Goal: Task Accomplishment & Management: Use online tool/utility

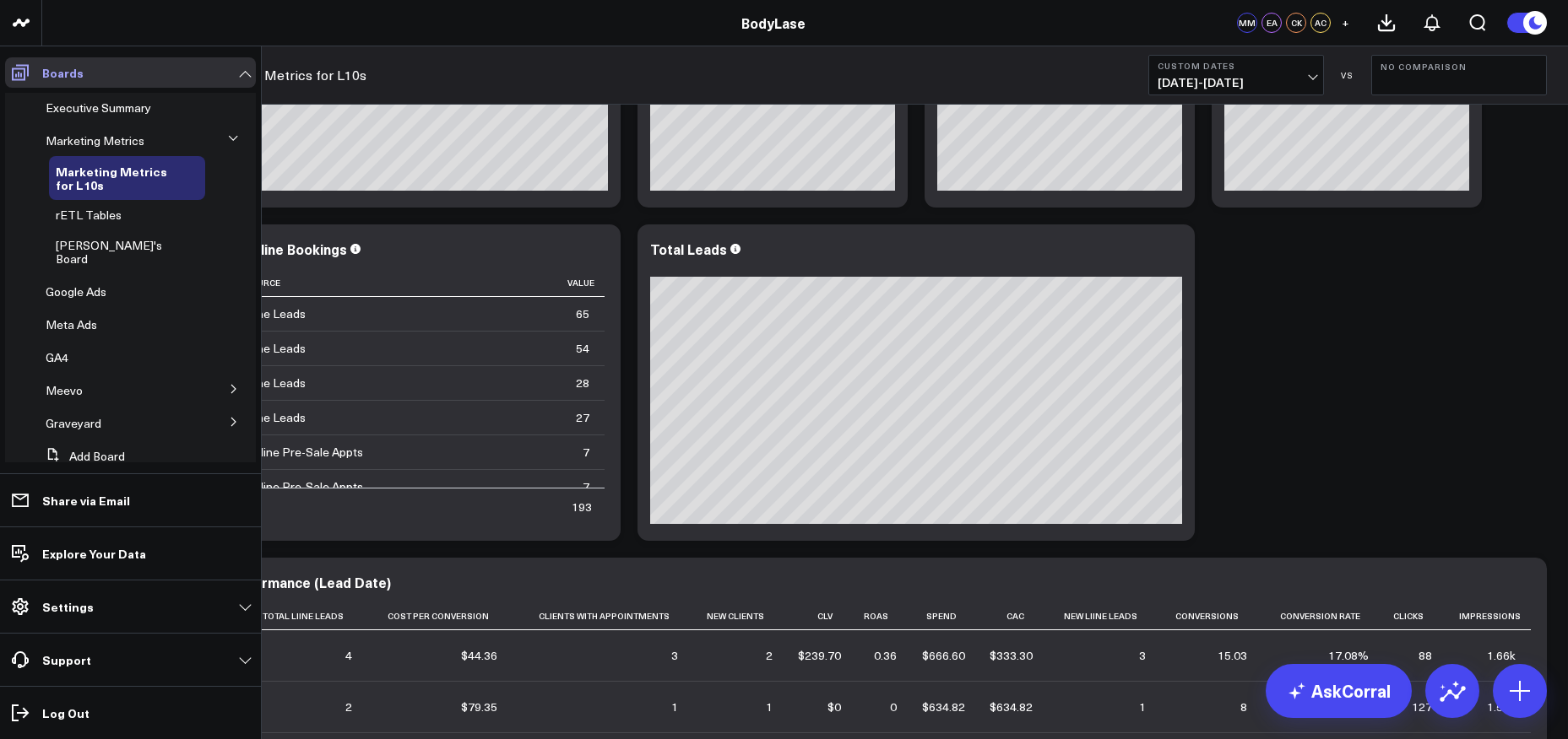
scroll to position [44, 0]
click at [126, 131] on div "Marketing Metrics" at bounding box center [122, 141] width 166 height 30
click at [119, 142] on span "Marketing Metrics" at bounding box center [94, 141] width 99 height 16
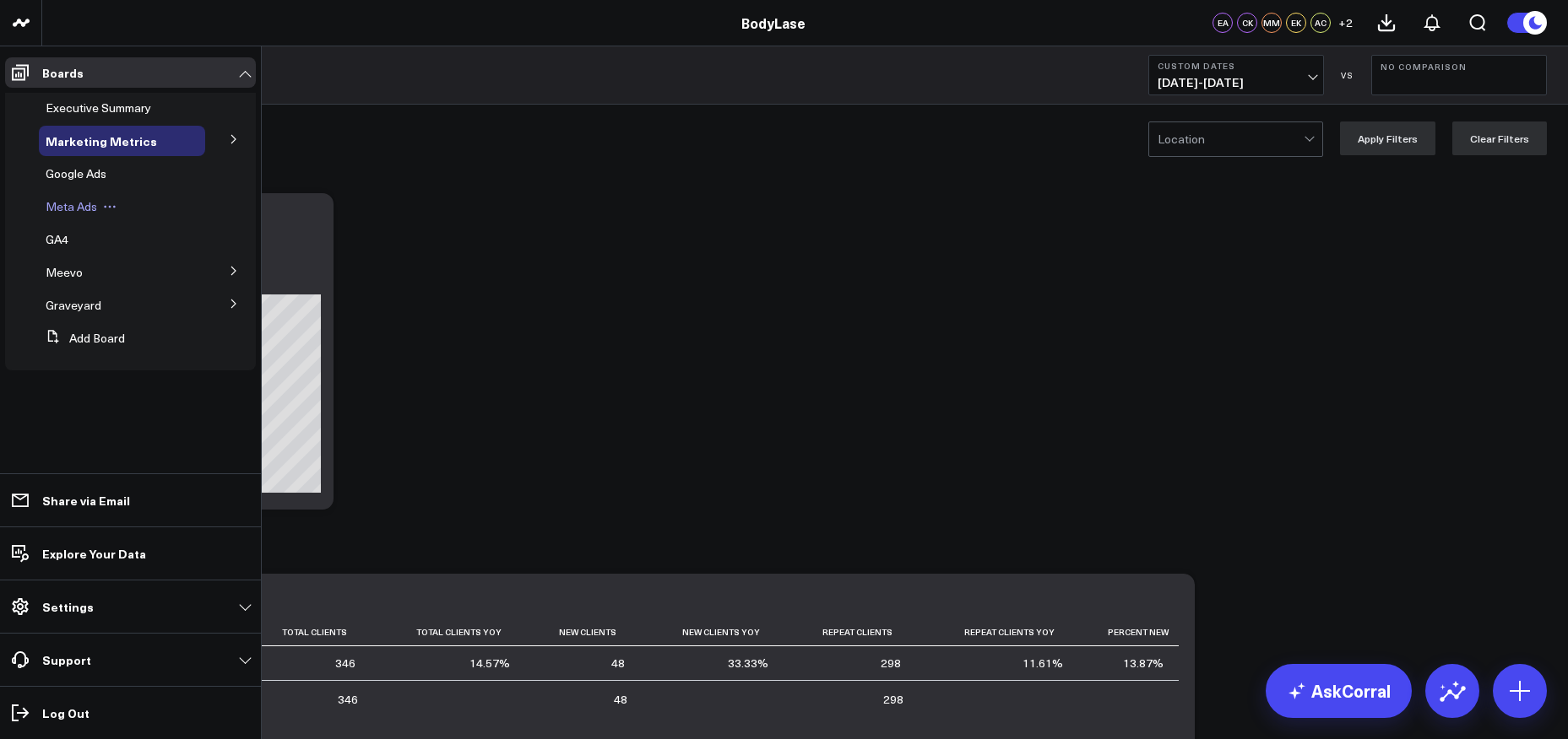
click at [82, 204] on span "Meta Ads" at bounding box center [71, 206] width 51 height 16
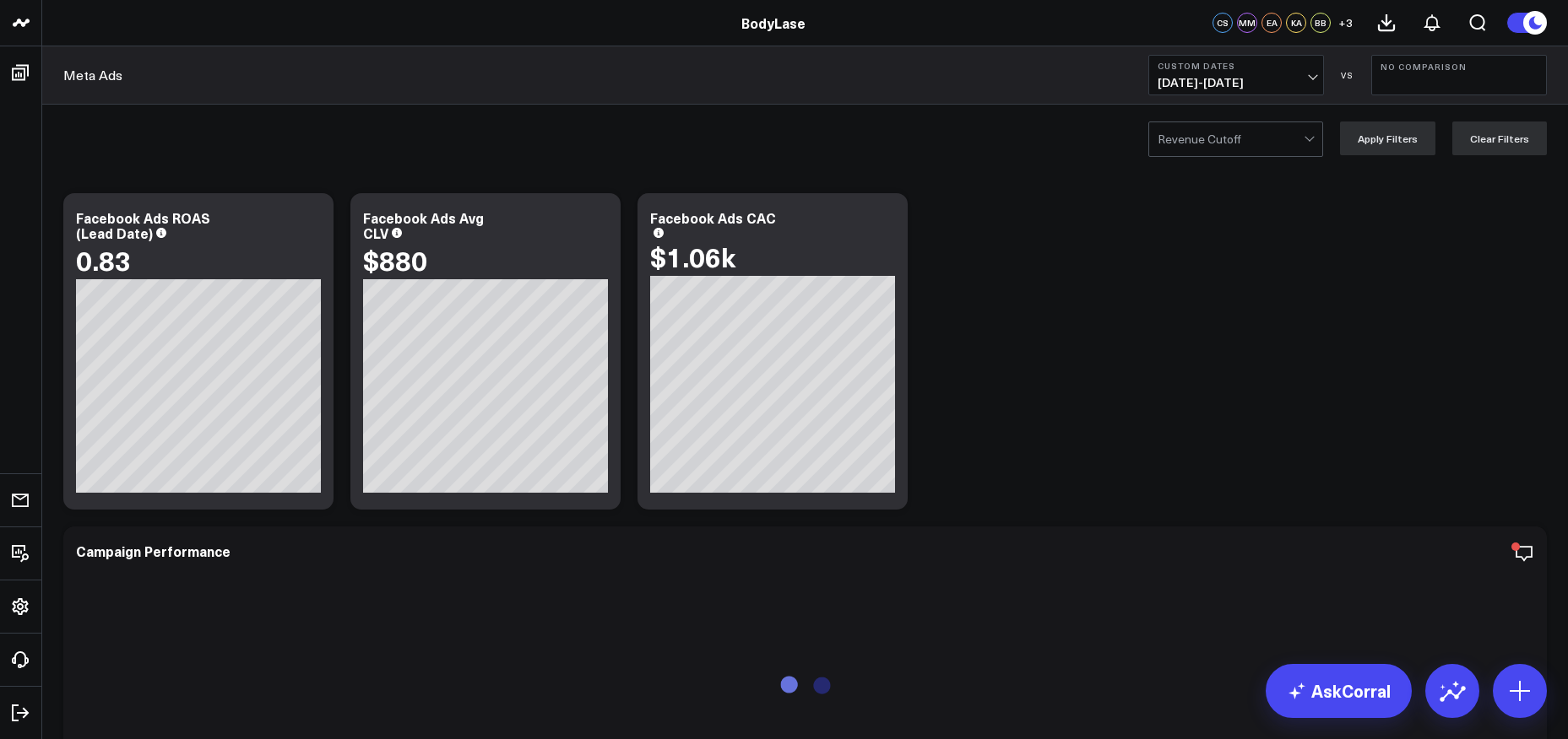
click at [1289, 88] on button "Custom Dates [DATE] - [DATE]" at bounding box center [1236, 75] width 176 height 40
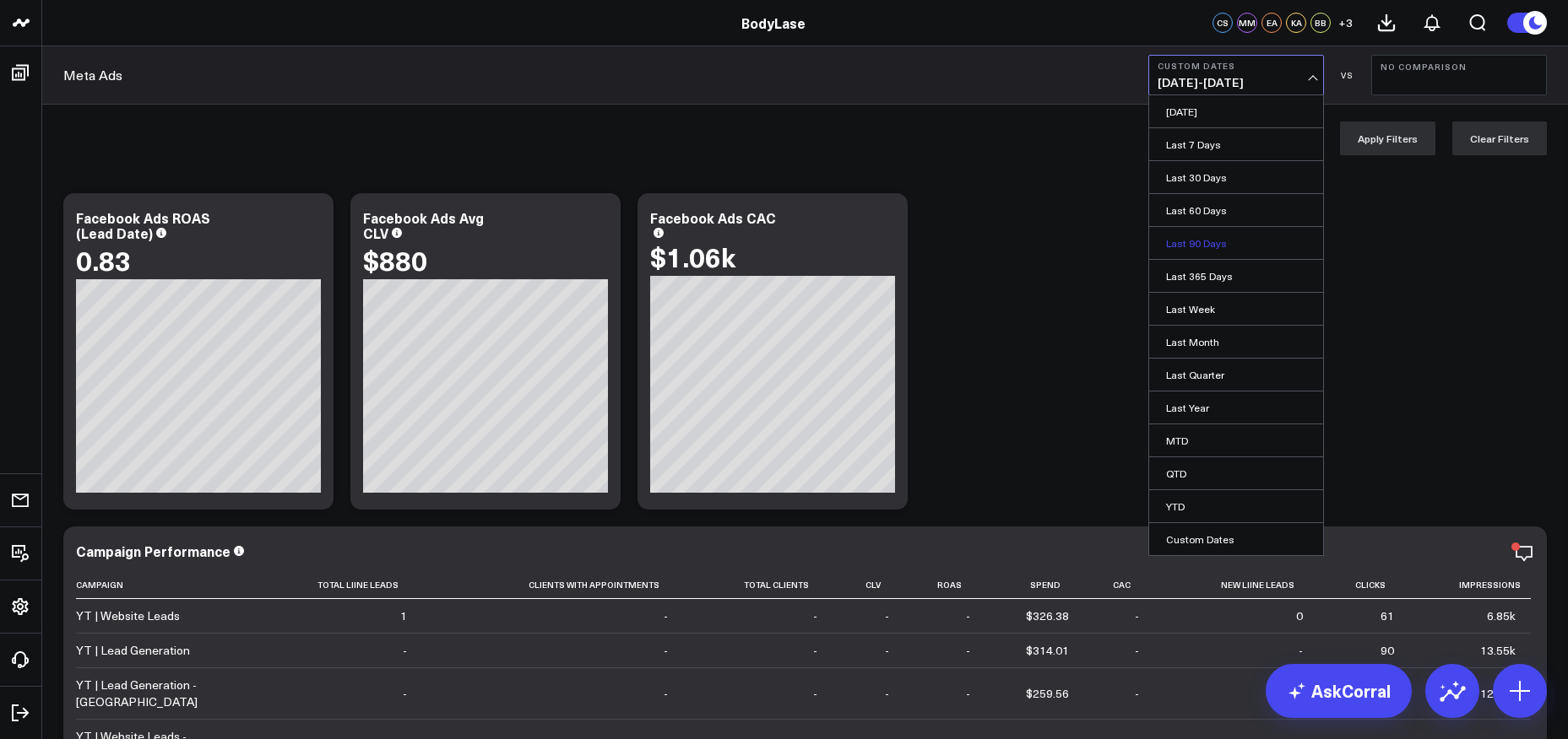
click at [1241, 241] on link "Last 90 Days" at bounding box center [1236, 243] width 174 height 32
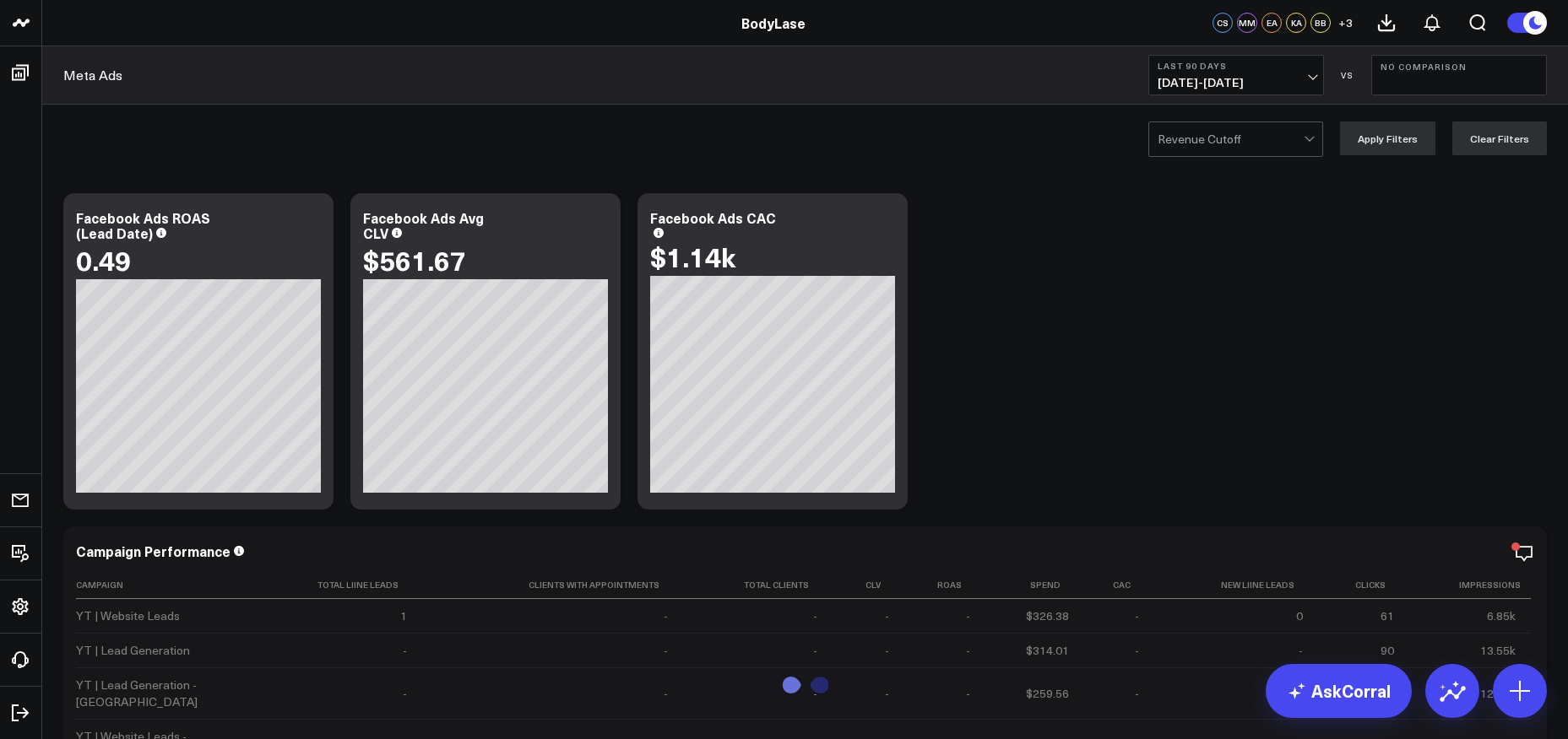
click at [1305, 81] on span "[DATE] - [DATE]" at bounding box center [1236, 83] width 157 height 14
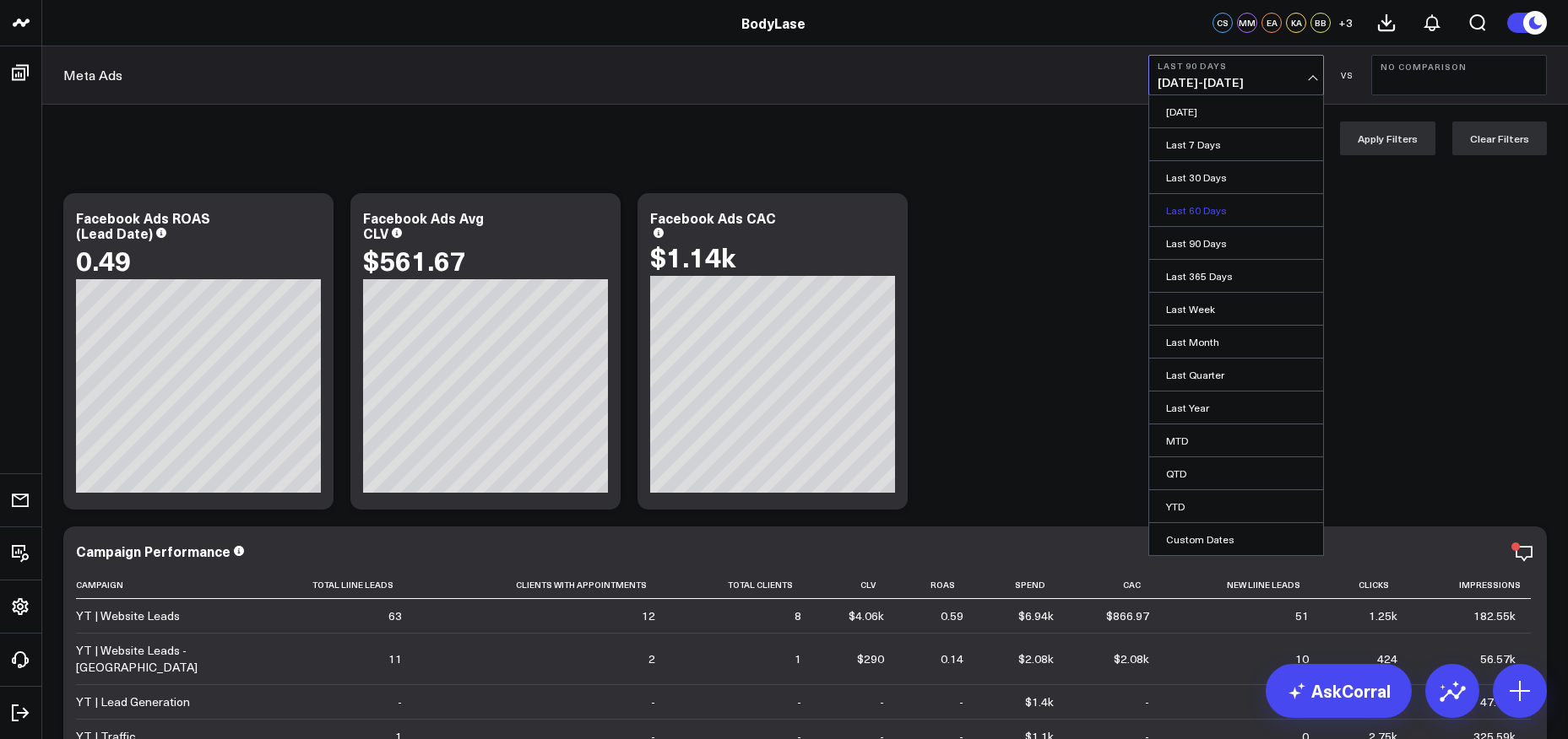
click at [1236, 213] on link "Last 60 Days" at bounding box center [1236, 209] width 174 height 32
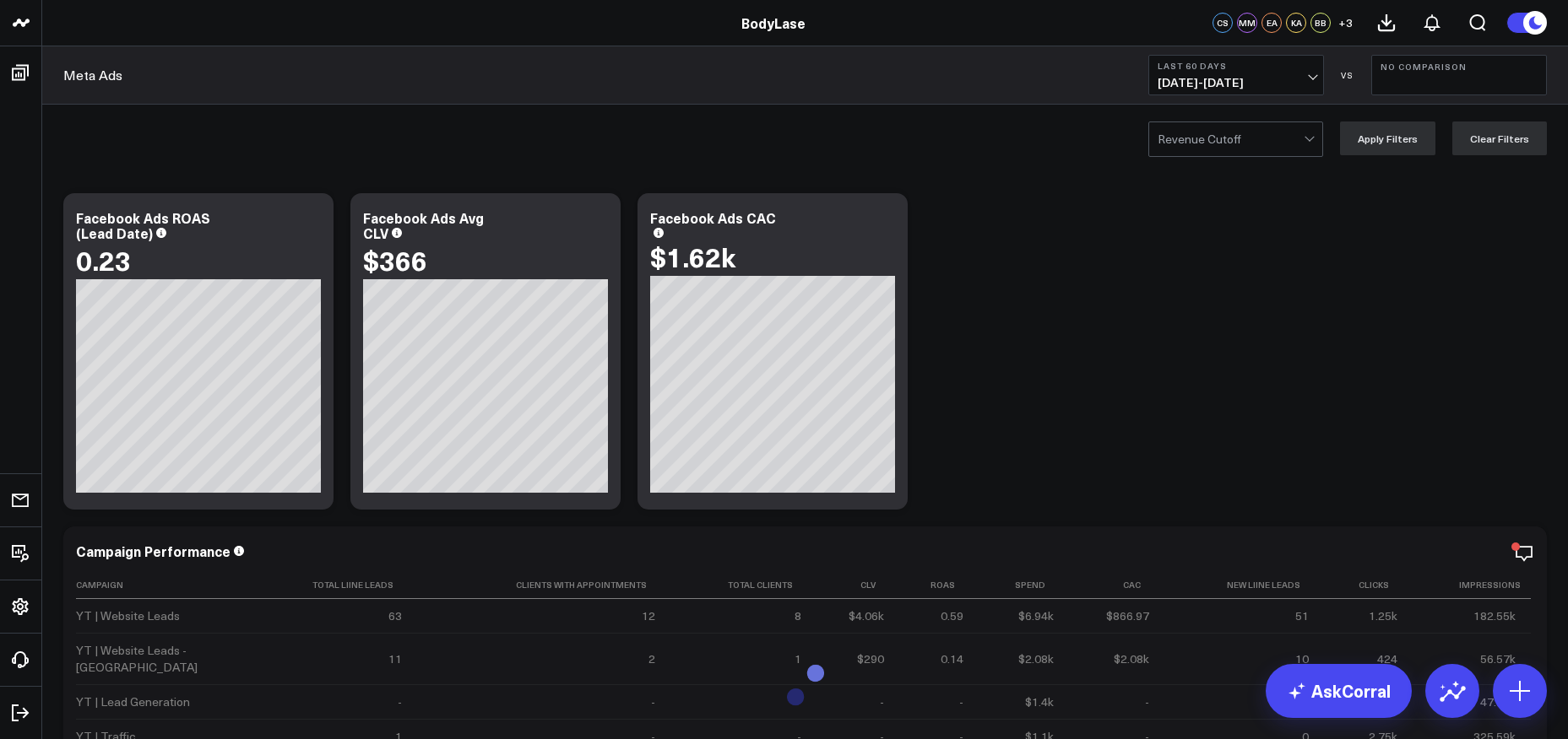
click at [1278, 77] on span "[DATE] - [DATE]" at bounding box center [1236, 83] width 157 height 14
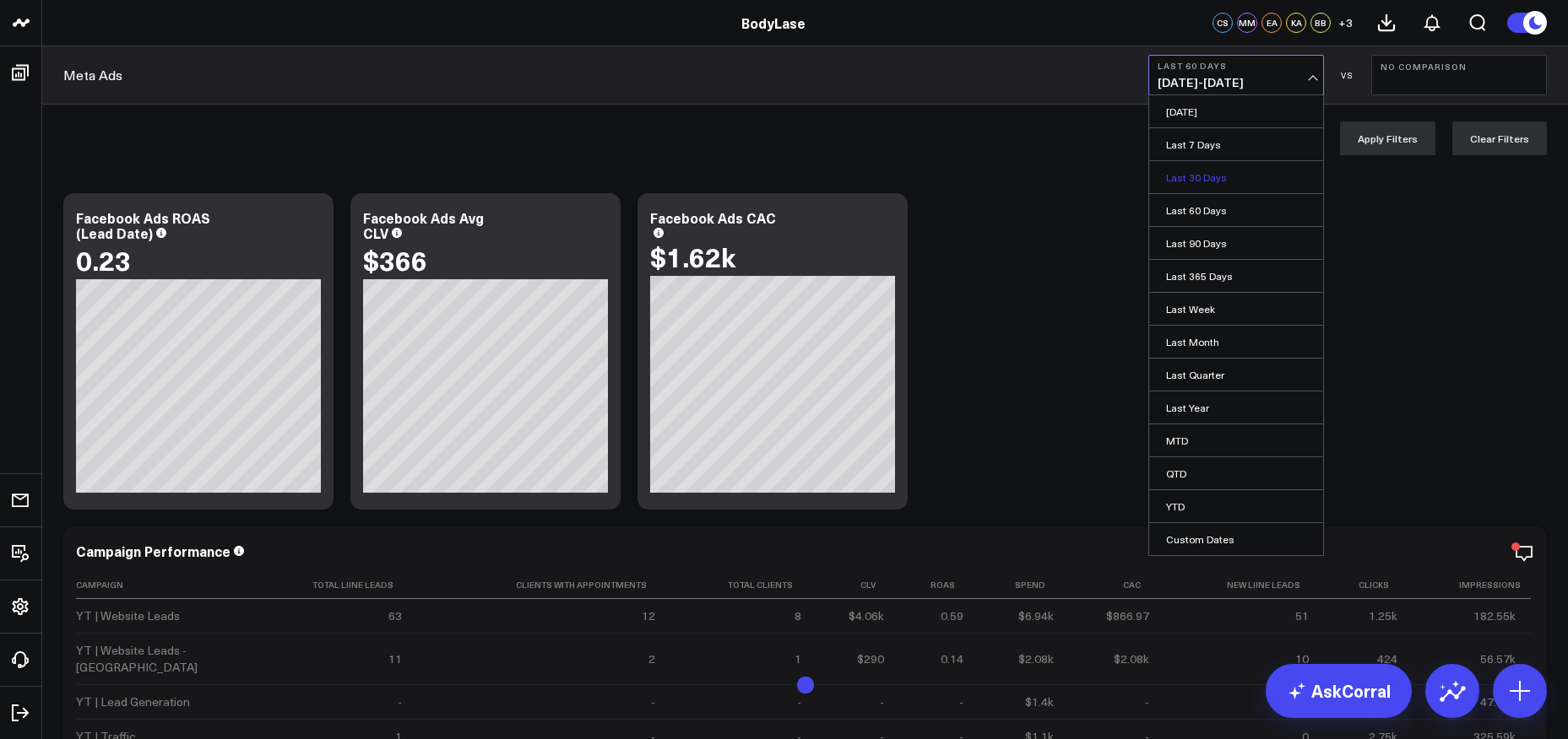
click at [1239, 173] on link "Last 30 Days" at bounding box center [1236, 177] width 174 height 32
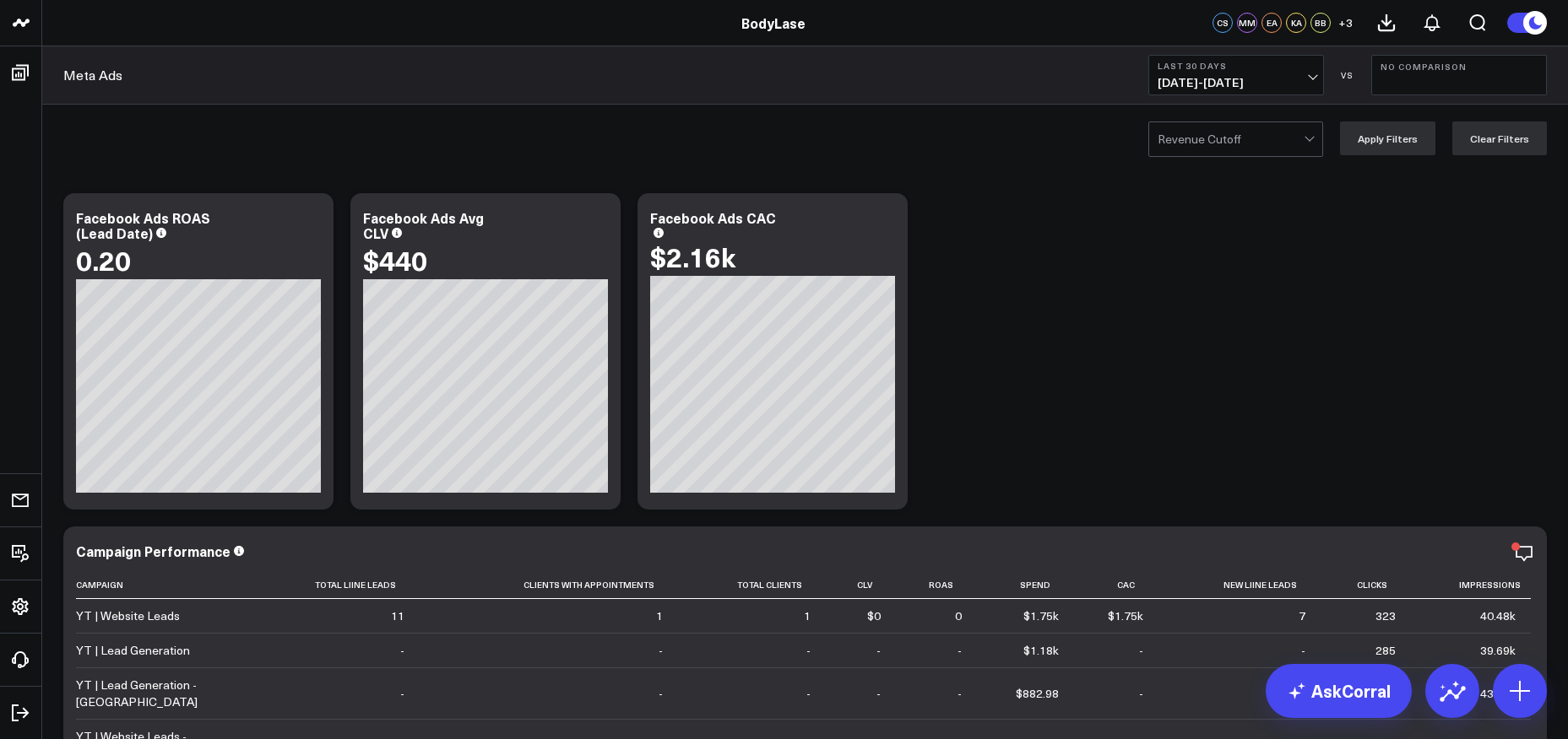
click at [1294, 84] on span "[DATE] - [DATE]" at bounding box center [1236, 83] width 157 height 14
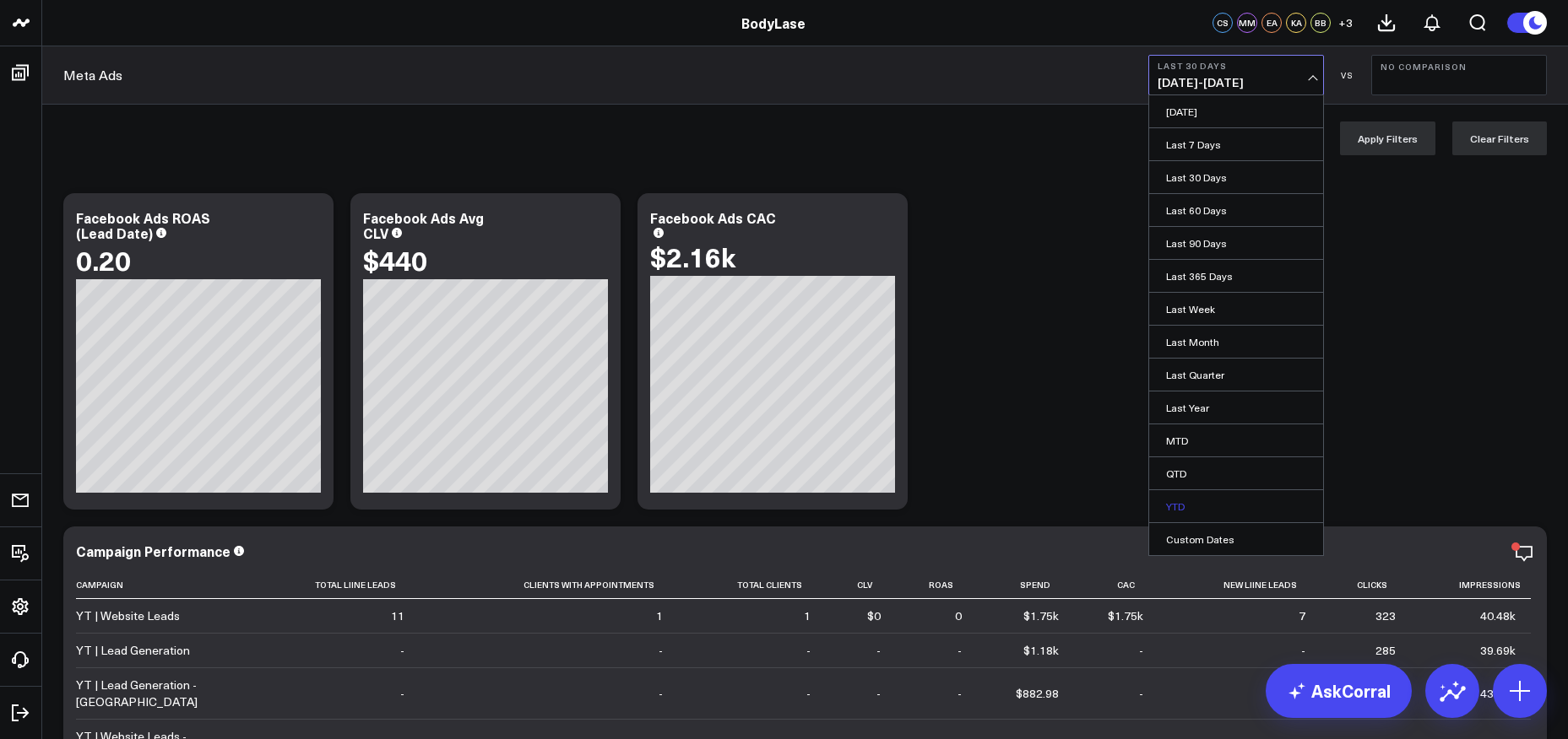
click at [1201, 508] on link "YTD" at bounding box center [1236, 506] width 174 height 32
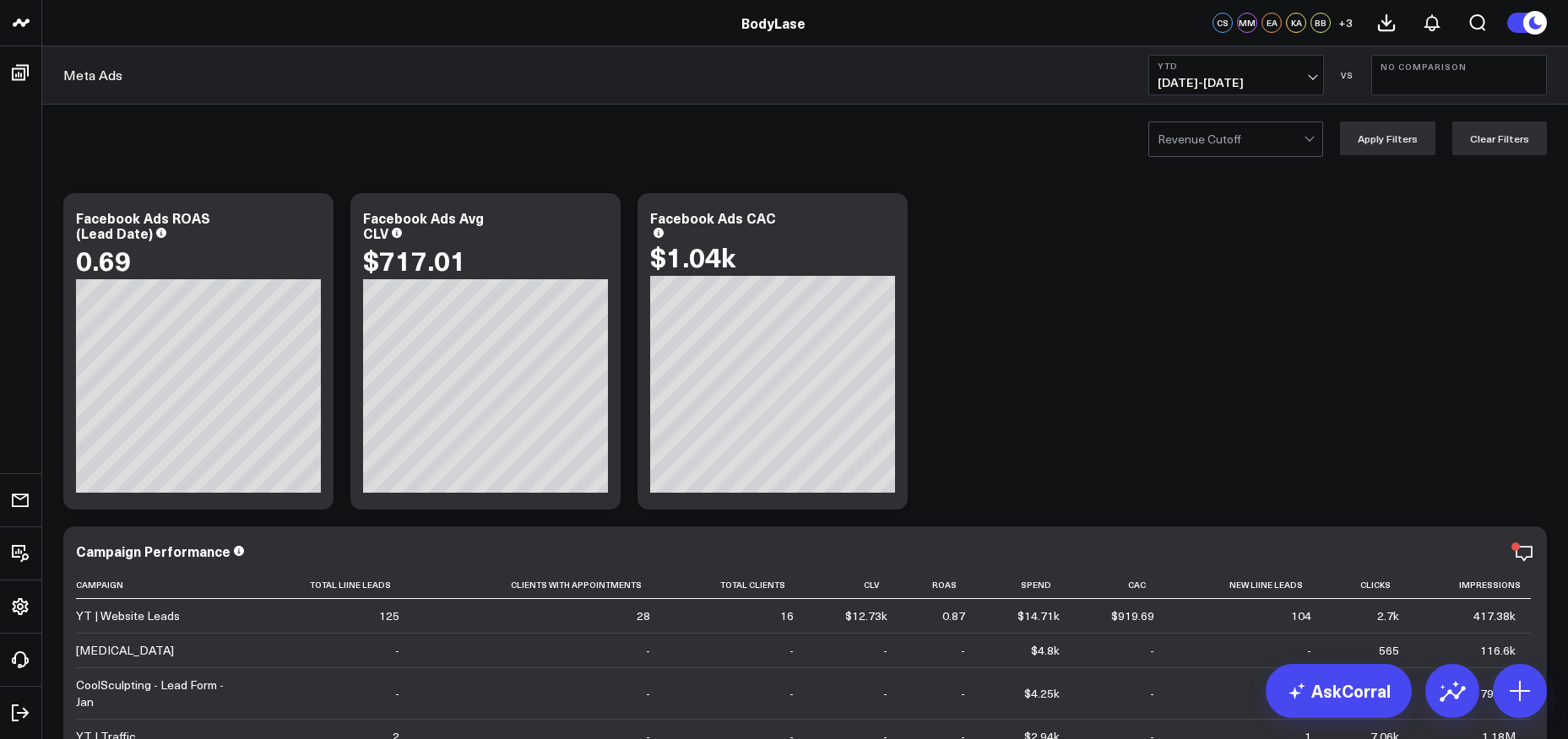
click at [1278, 134] on div at bounding box center [1231, 139] width 146 height 33
click at [1278, 133] on div at bounding box center [1231, 139] width 146 height 33
click at [1302, 72] on button "YTD [DATE] - [DATE]" at bounding box center [1236, 75] width 176 height 40
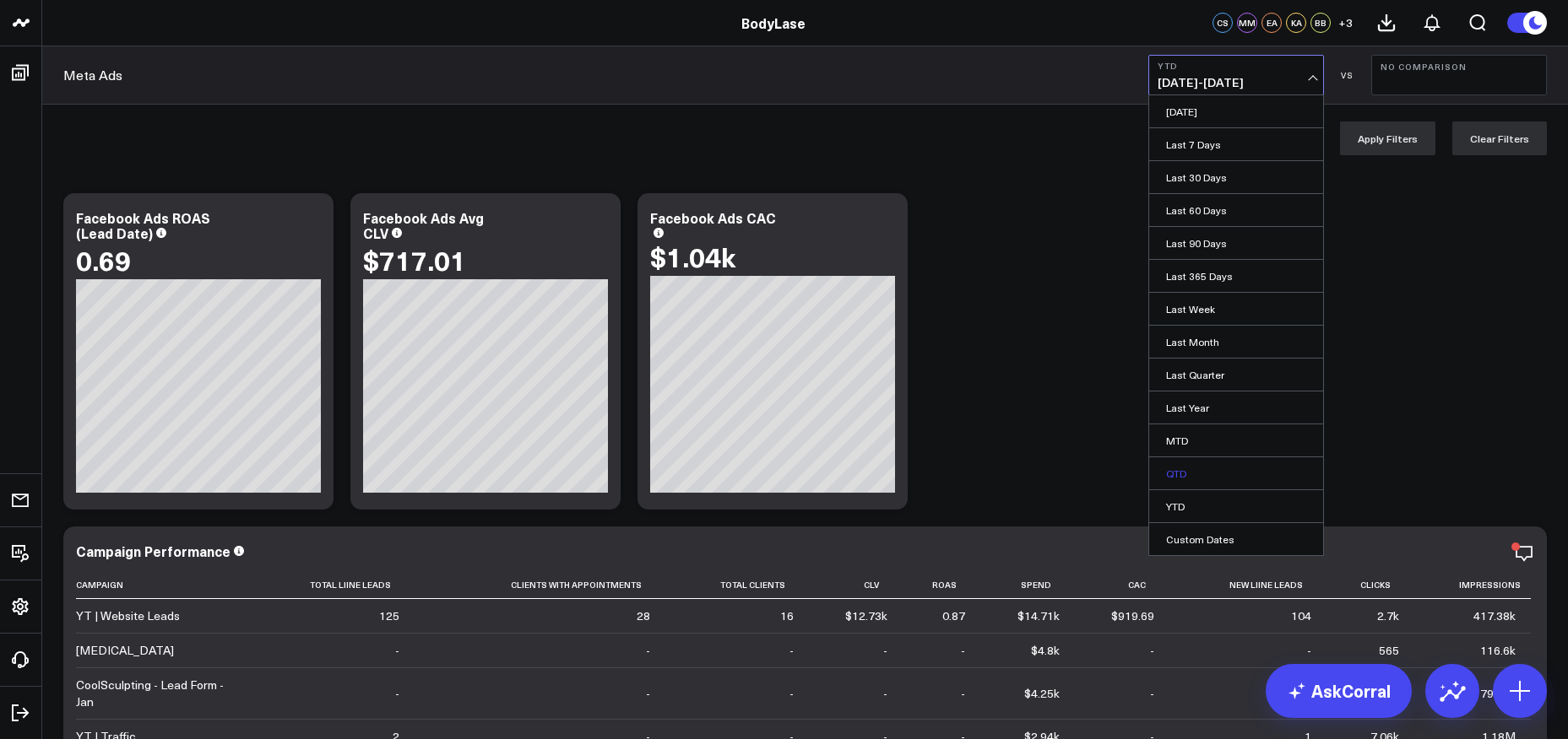
click at [1182, 472] on link "QTD" at bounding box center [1236, 473] width 174 height 32
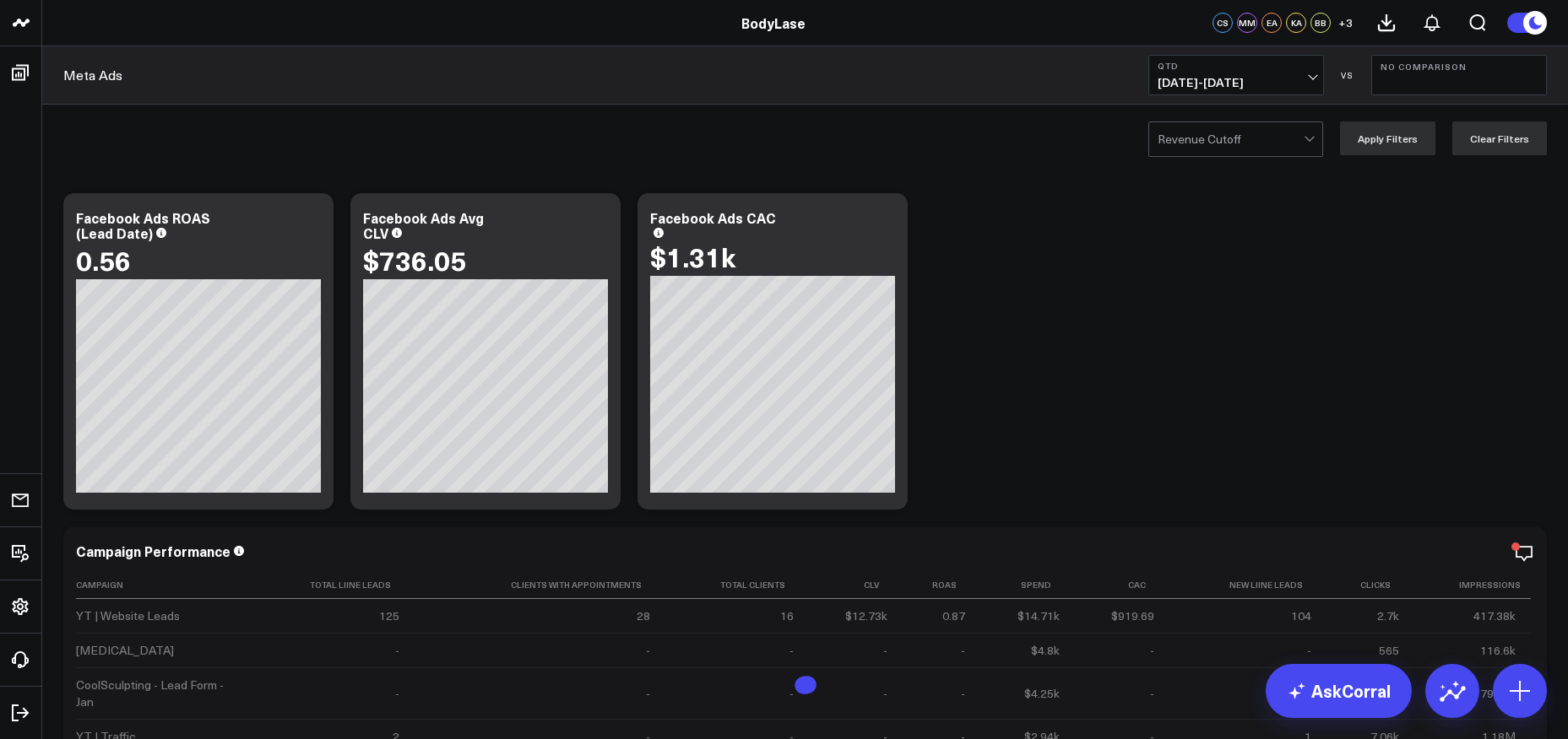
click at [1293, 76] on span "[DATE] - [DATE]" at bounding box center [1236, 83] width 157 height 14
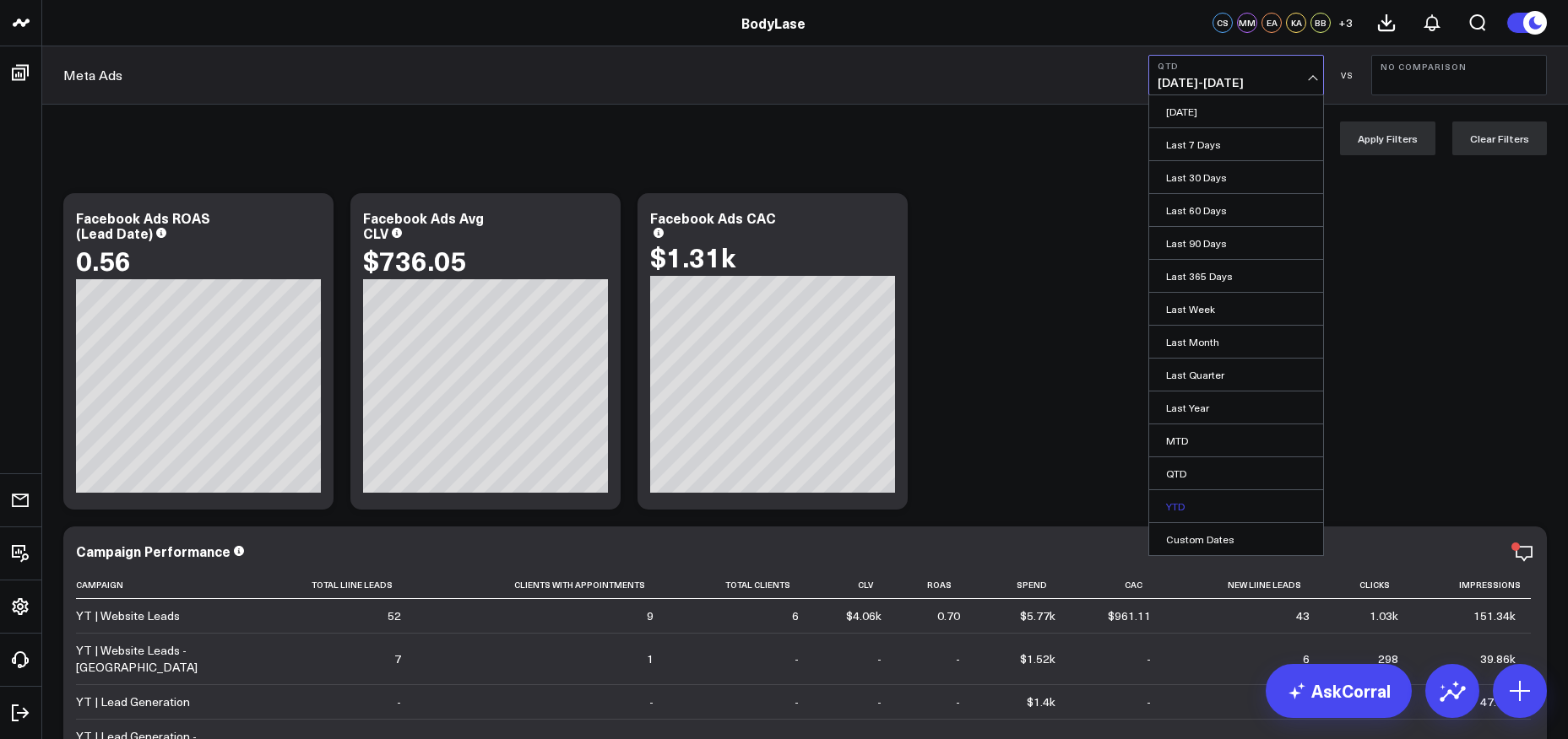
click at [1191, 510] on link "YTD" at bounding box center [1236, 506] width 174 height 32
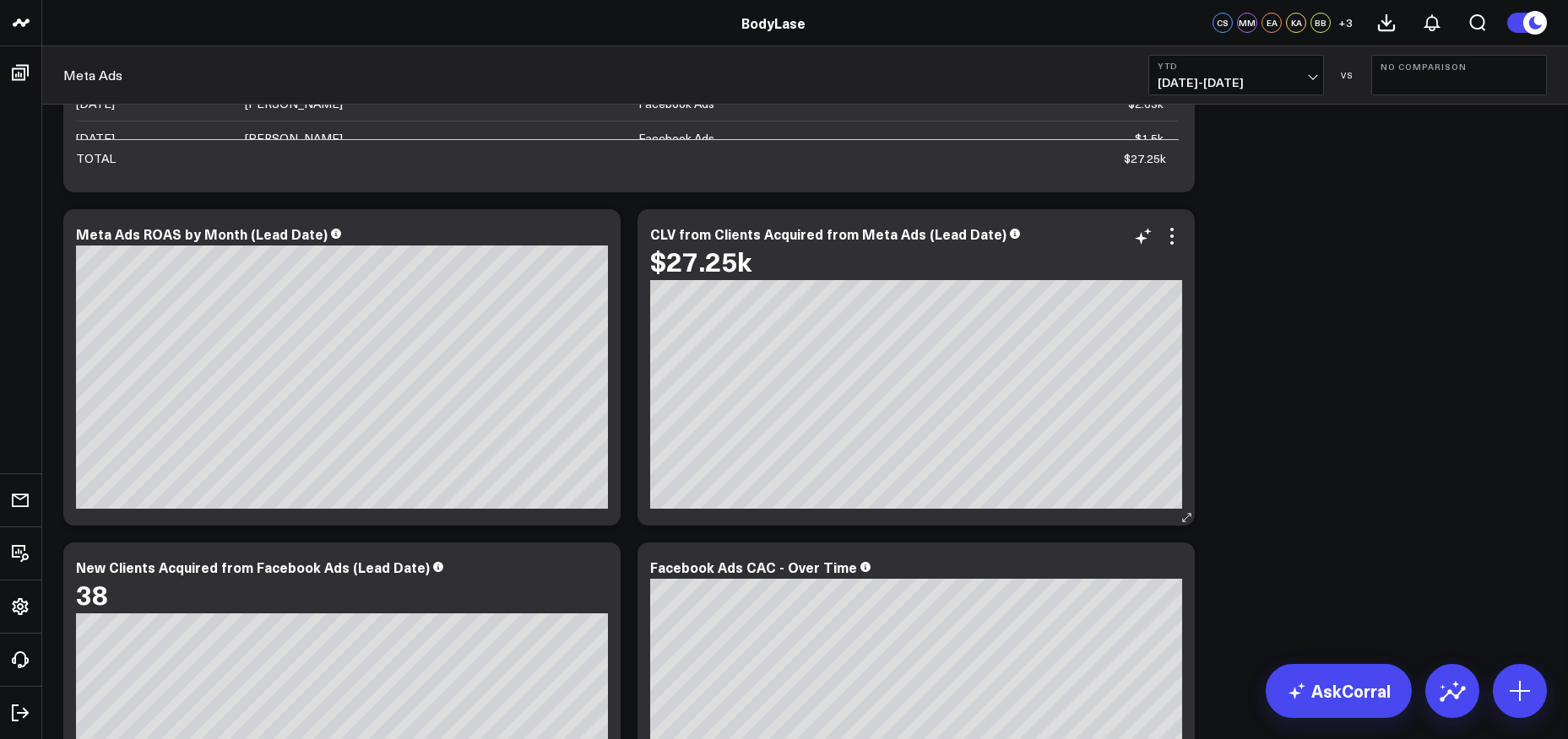
scroll to position [1300, 0]
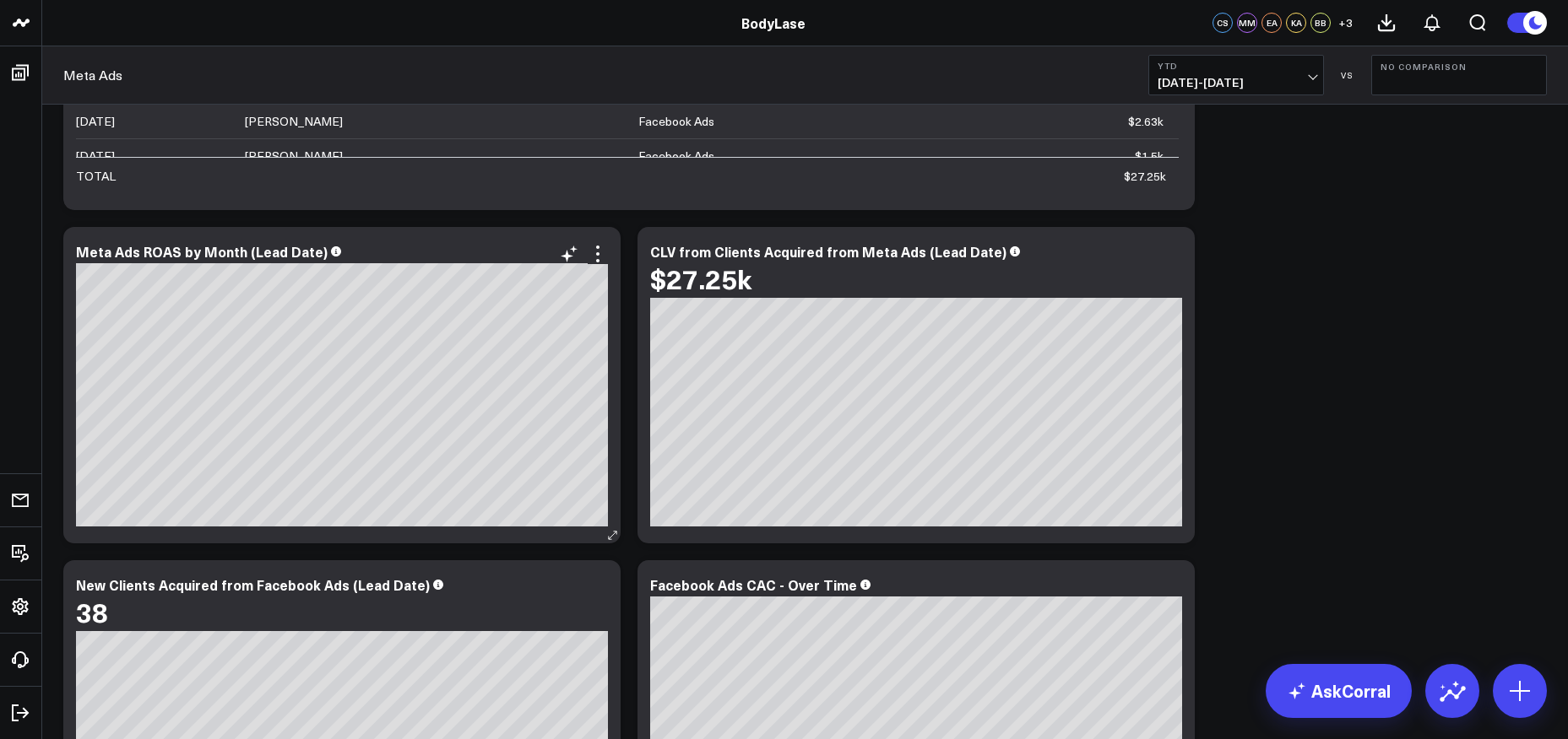
click at [611, 536] on icon at bounding box center [612, 535] width 13 height 13
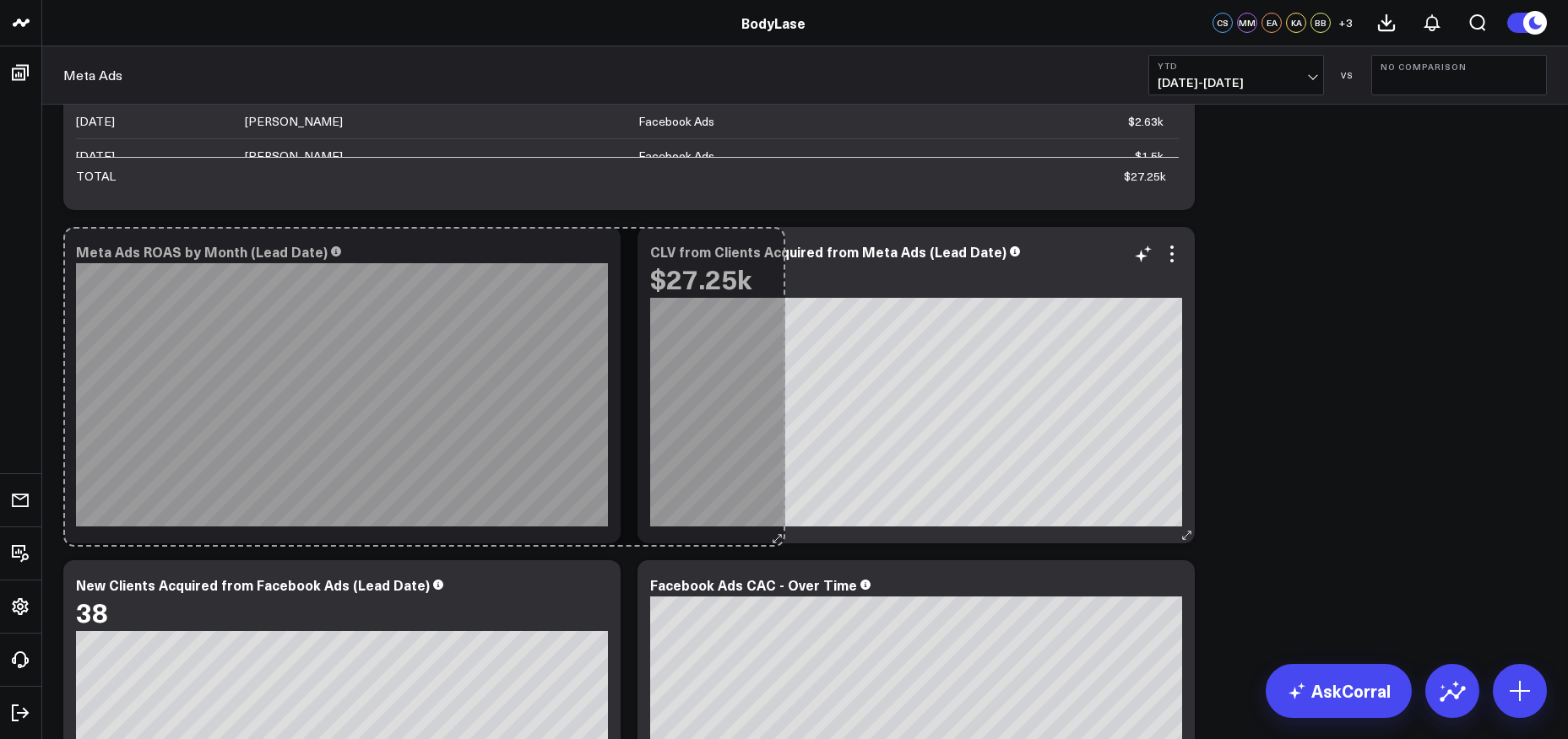
drag, startPoint x: 612, startPoint y: 534, endPoint x: 781, endPoint y: 538, distance: 169.0
click at [781, 538] on div "Modify via AI Copy link to widget Ask support Remove Create linked copy Executi…" at bounding box center [805, 742] width 1500 height 3714
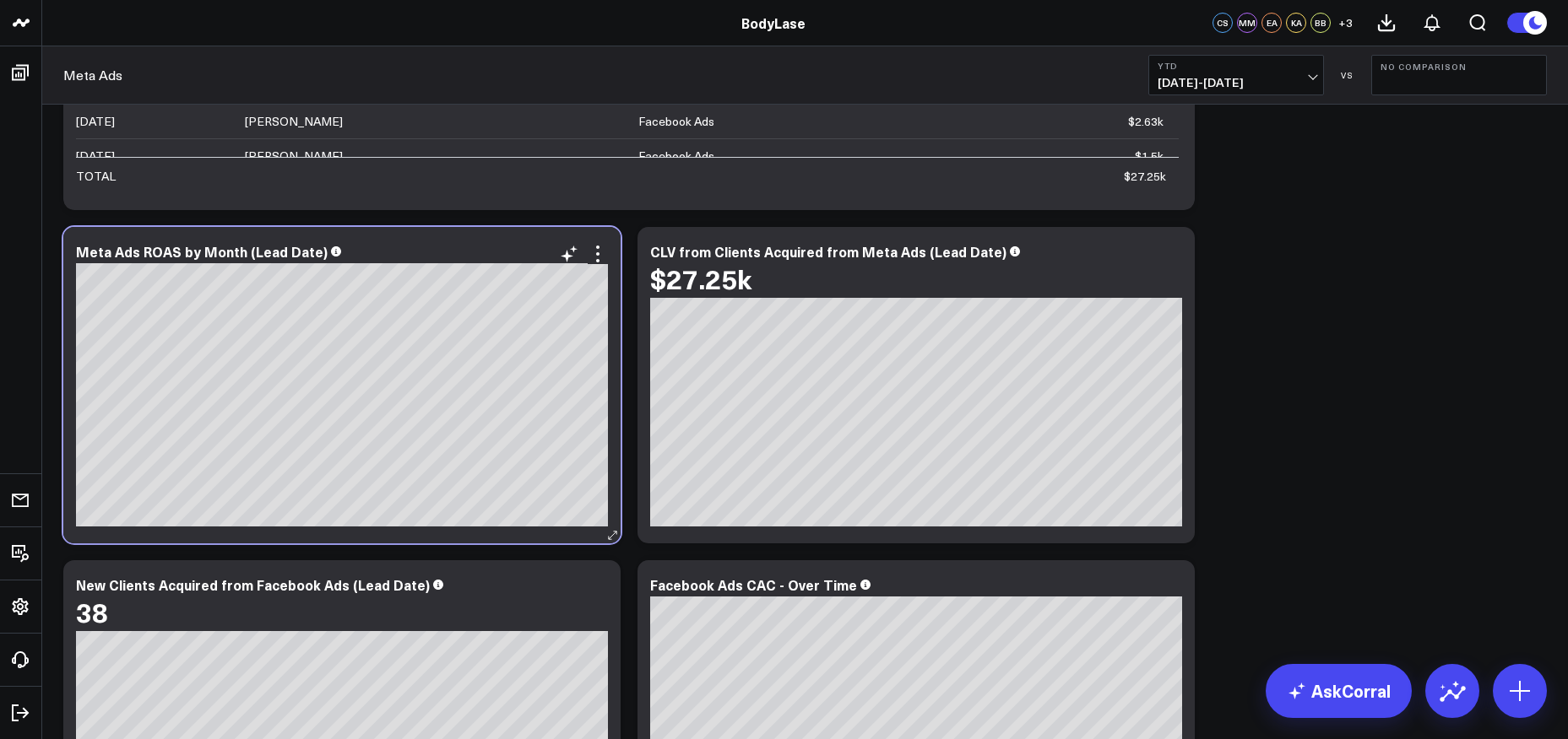
click at [416, 532] on div "Meta Ads ROAS by Month (Lead Date) [#fff fontSize:14px lineHeight:16px][/] [#ff…" at bounding box center [342, 385] width 558 height 316
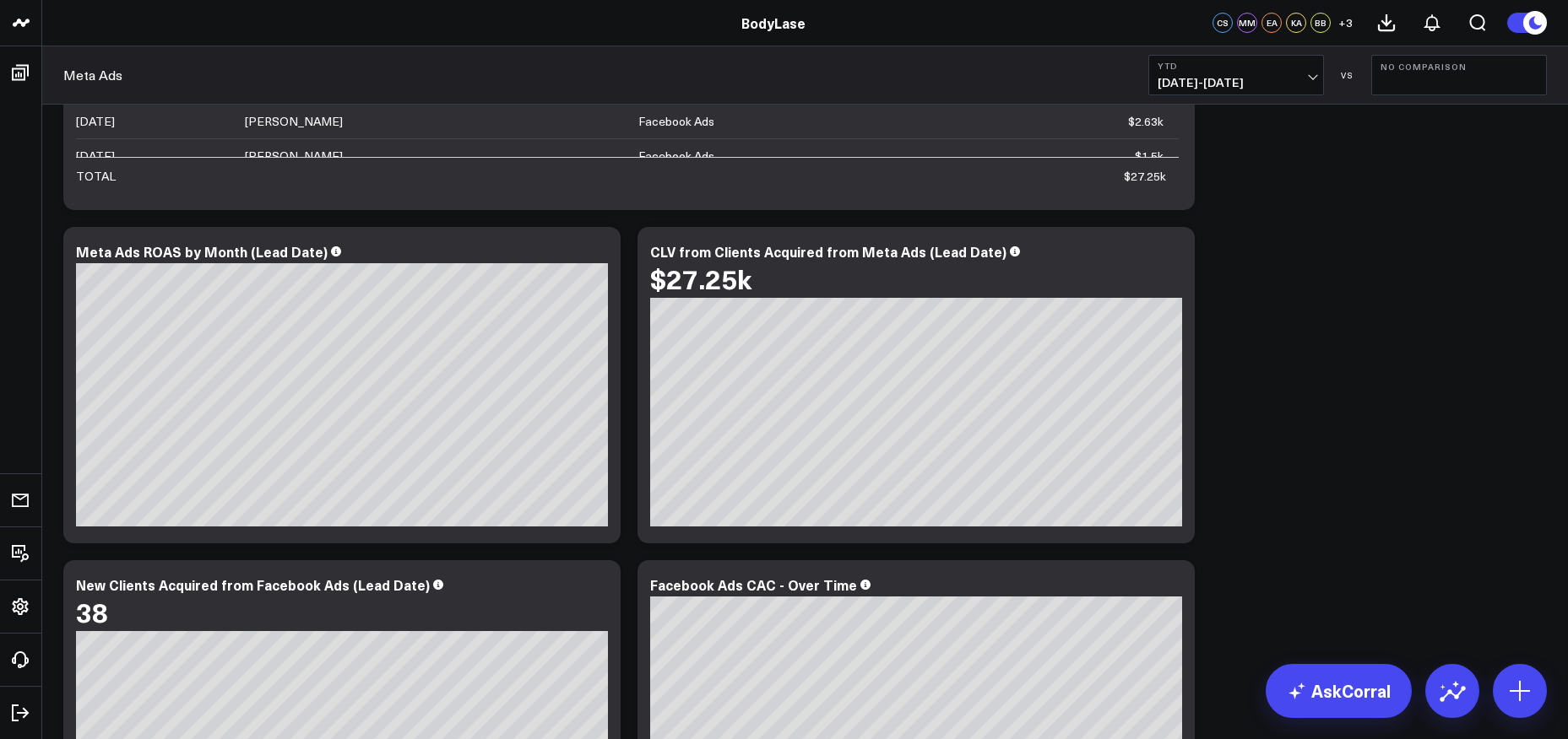
click at [391, 544] on div "Modify via AI Copy link to widget Ask support Remove Create linked copy Executi…" at bounding box center [805, 742] width 1500 height 3714
click at [606, 252] on icon at bounding box center [598, 254] width 21 height 21
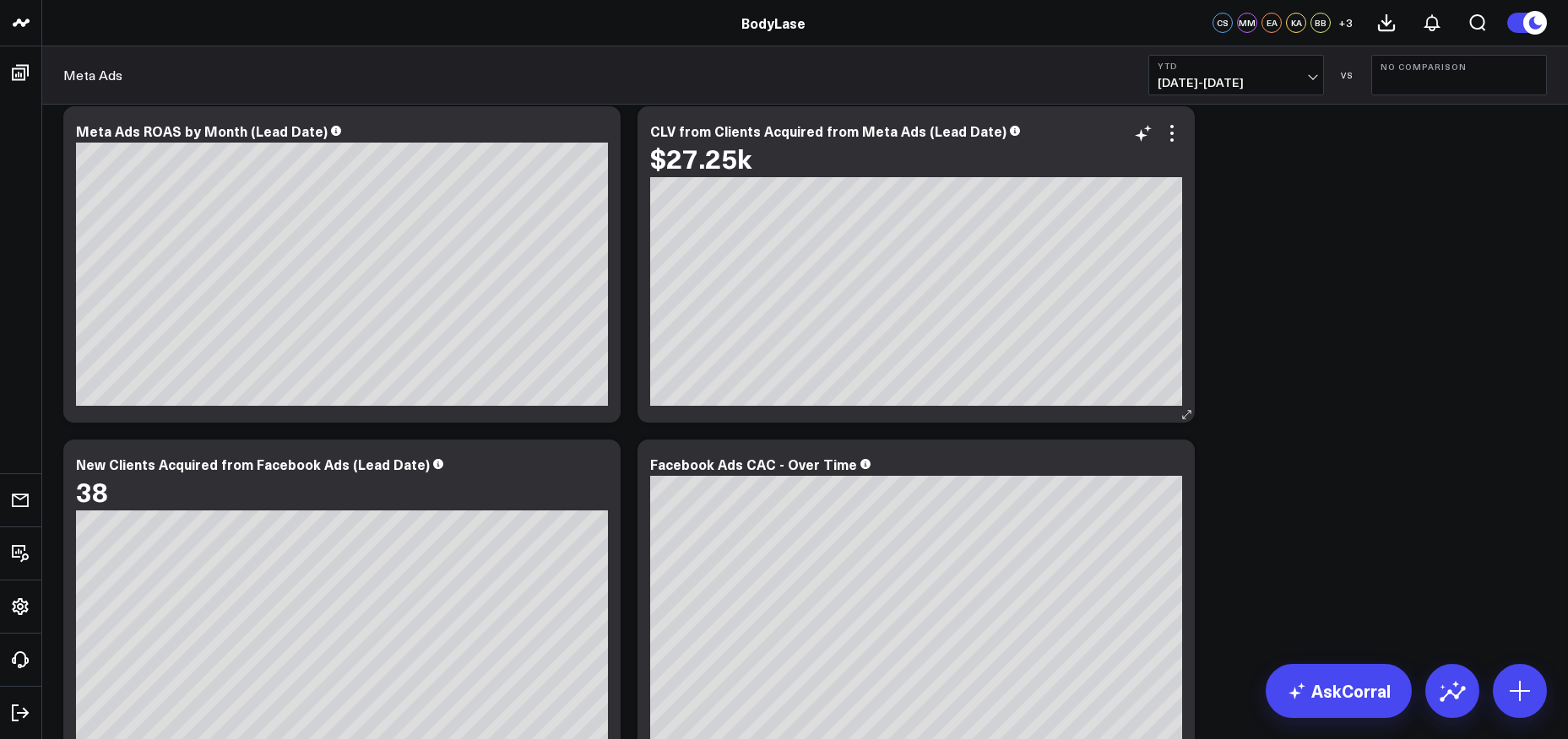
scroll to position [1432, 0]
